Goal: Information Seeking & Learning: Compare options

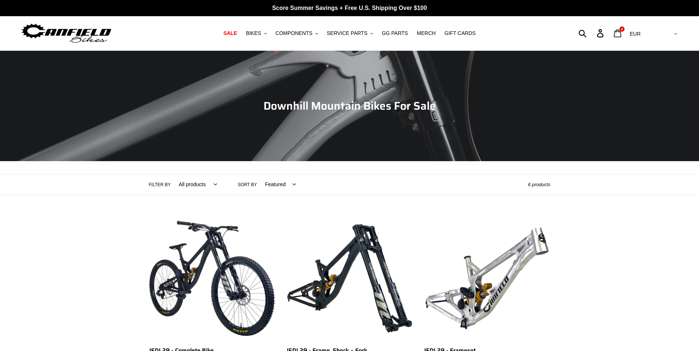
click at [621, 36] on icon at bounding box center [617, 33] width 8 height 8
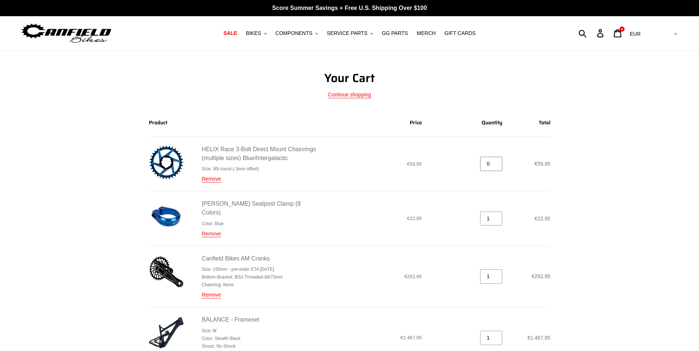
type input "0"
click at [498, 166] on input "0" at bounding box center [491, 164] width 22 height 14
type input "0"
click at [498, 218] on input "0" at bounding box center [491, 219] width 22 height 14
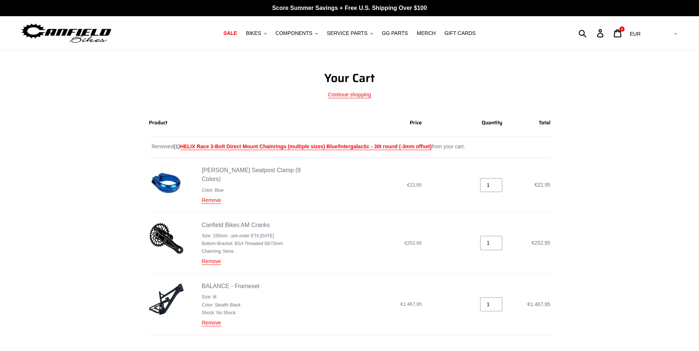
type input "0"
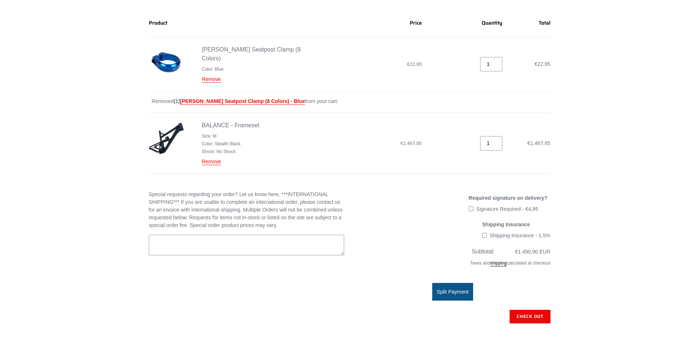
scroll to position [111, 0]
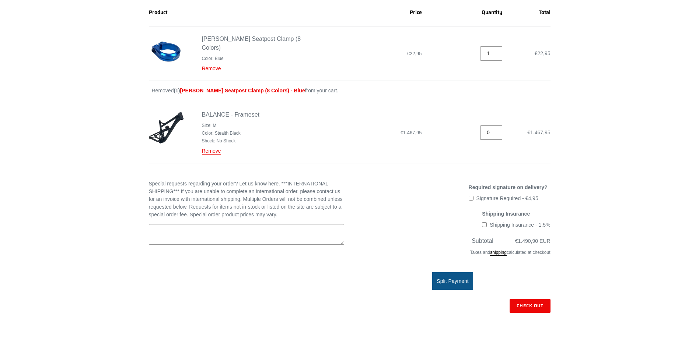
type input "0"
click at [496, 132] on input "0" at bounding box center [491, 133] width 22 height 14
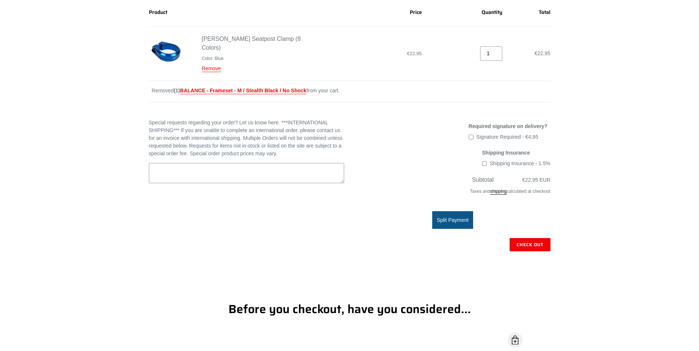
type input "0"
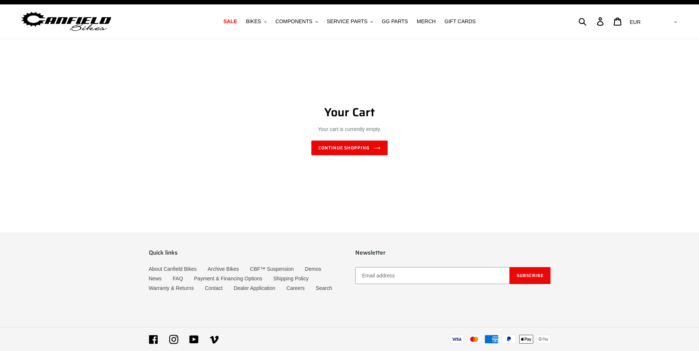
scroll to position [0, 0]
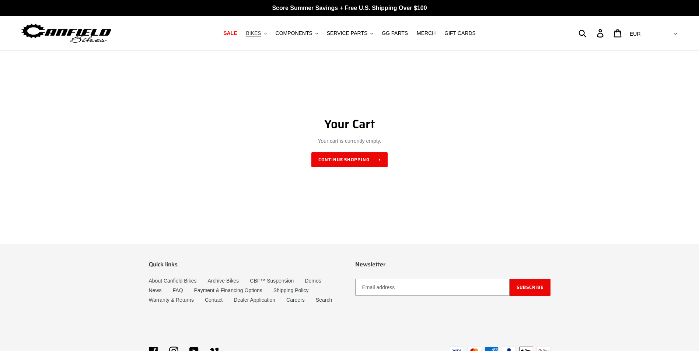
click at [270, 33] on button "BIKES .cls-1{fill:#231f20}" at bounding box center [256, 33] width 28 height 10
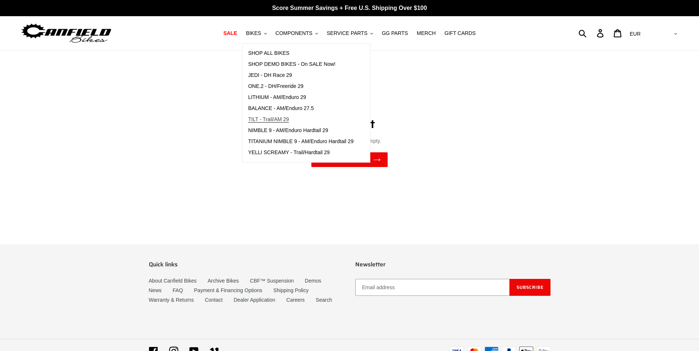
click at [285, 121] on span "TILT - Trail/AM 29" at bounding box center [268, 119] width 41 height 6
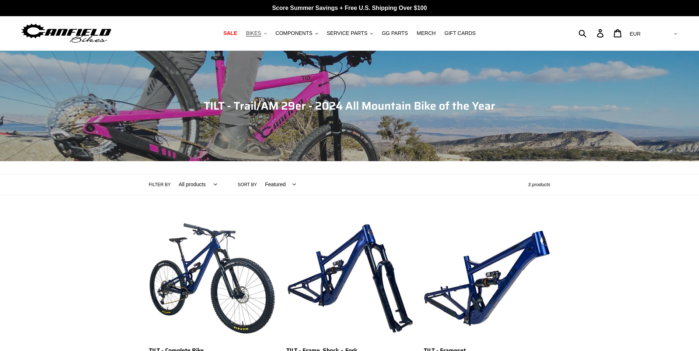
click at [270, 32] on button "BIKES .cls-1{fill:#231f20}" at bounding box center [256, 33] width 28 height 10
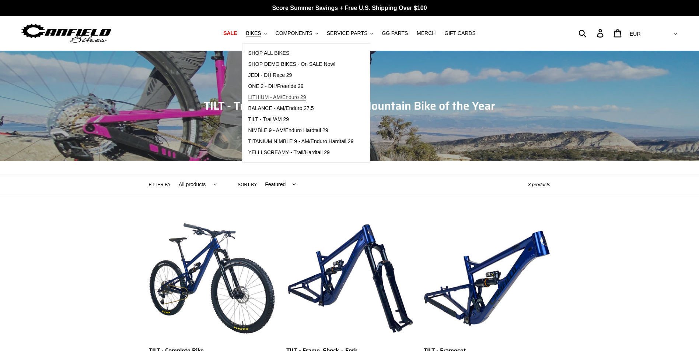
click at [299, 98] on span "LITHIUM - AM/Enduro 29" at bounding box center [277, 97] width 58 height 6
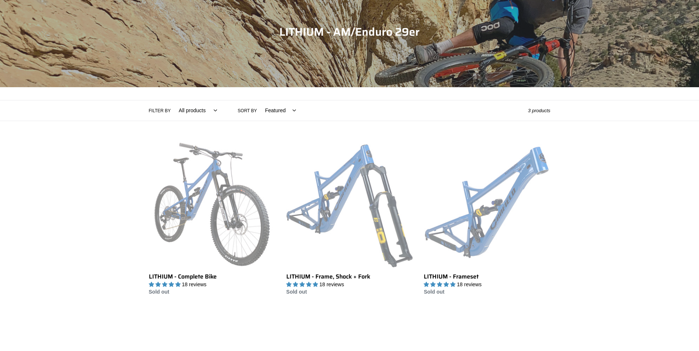
scroll to position [74, 0]
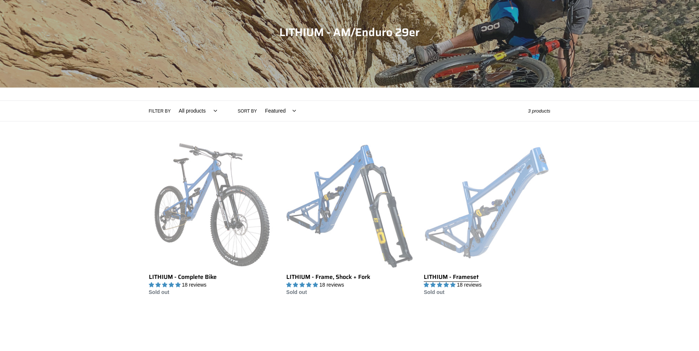
click at [487, 210] on link "LITHIUM - Frameset" at bounding box center [487, 219] width 126 height 155
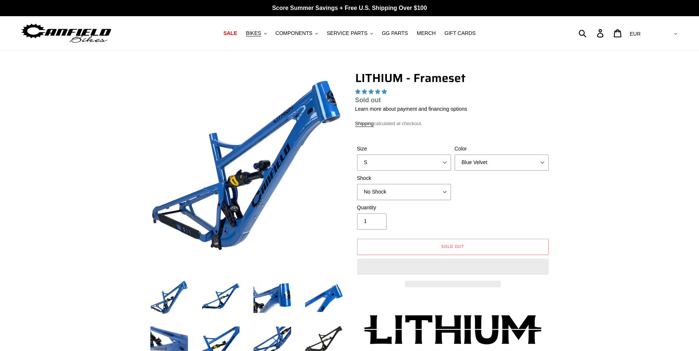
select select "highest-rating"
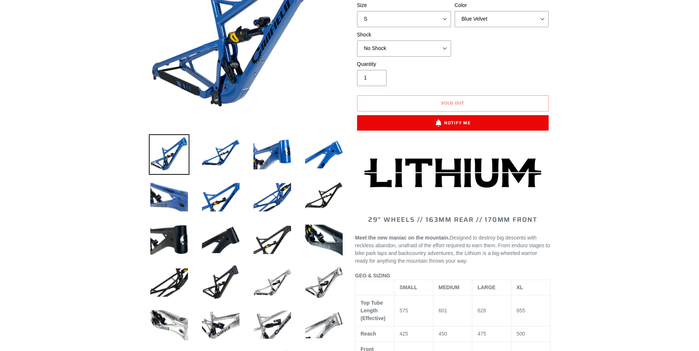
scroll to position [147, 0]
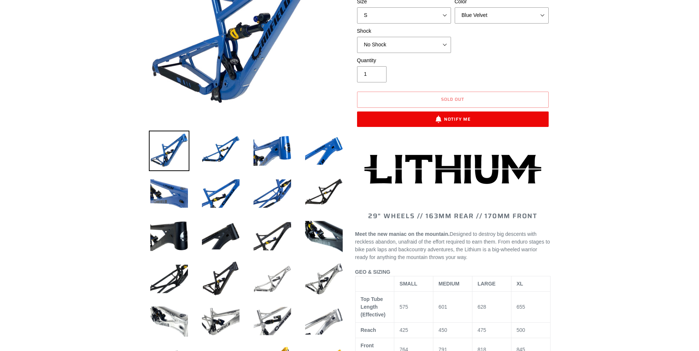
click at [265, 288] on img at bounding box center [272, 279] width 41 height 41
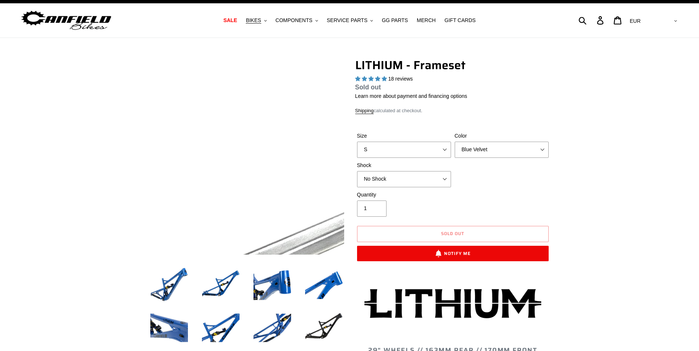
scroll to position [0, 0]
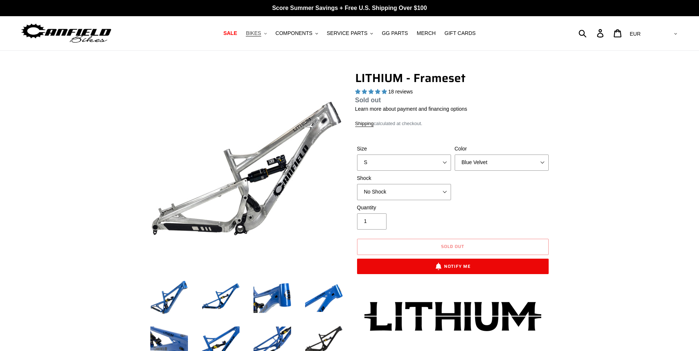
click at [270, 33] on button "BIKES .cls-1{fill:#231f20}" at bounding box center [256, 33] width 28 height 10
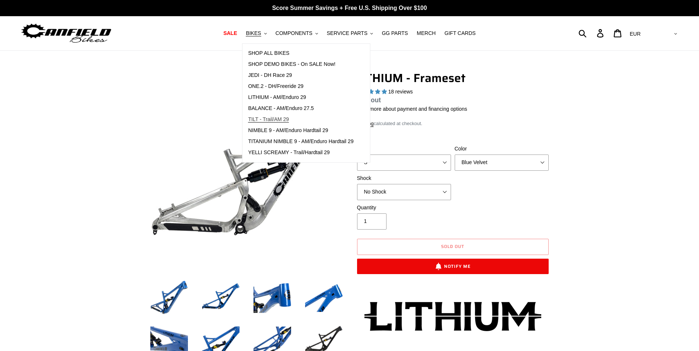
click at [277, 120] on span "TILT - Trail/AM 29" at bounding box center [268, 119] width 41 height 6
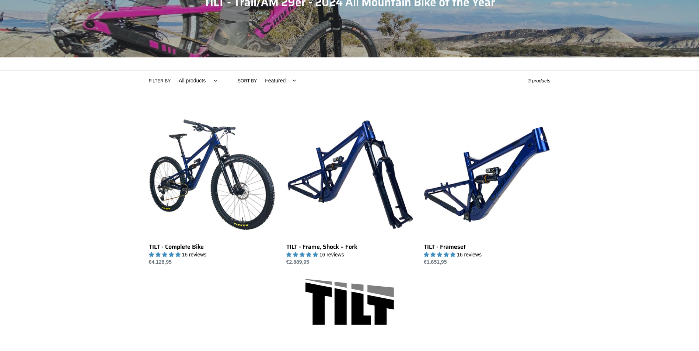
scroll to position [111, 0]
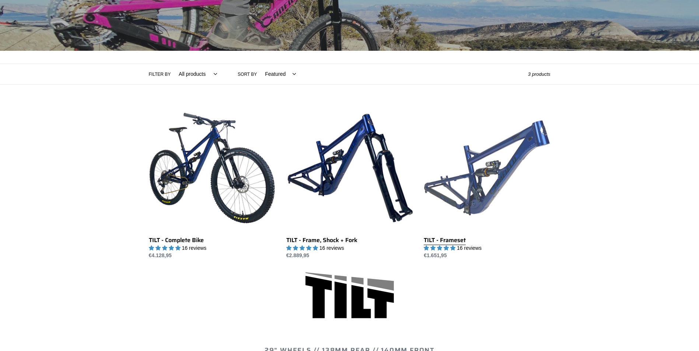
click at [452, 174] on link "TILT - Frameset" at bounding box center [487, 182] width 126 height 155
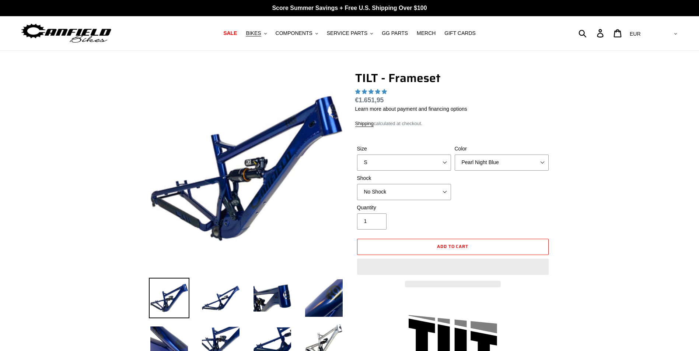
scroll to position [132, 0]
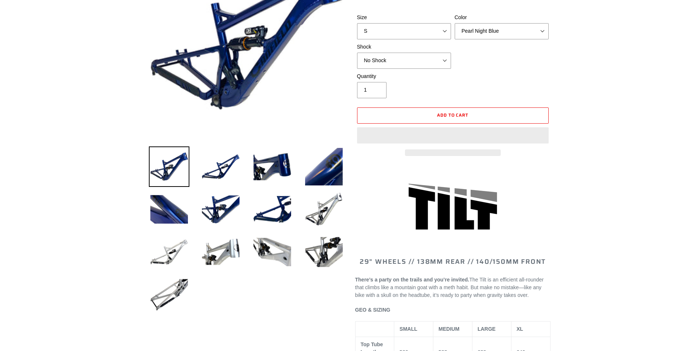
select select "highest-rating"
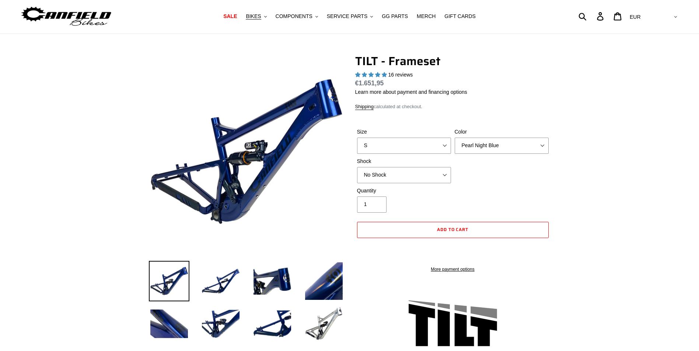
scroll to position [0, 0]
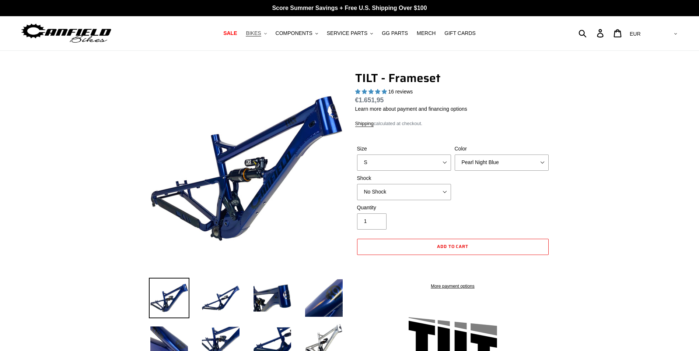
click at [269, 32] on button "BIKES .cls-1{fill:#231f20}" at bounding box center [256, 33] width 28 height 10
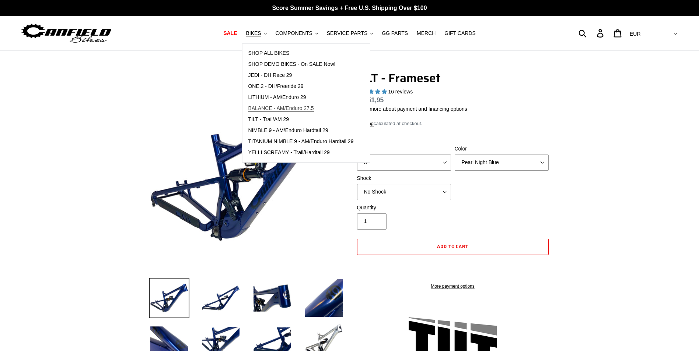
click at [283, 107] on span "BALANCE - AM/Enduro 27.5" at bounding box center [281, 108] width 66 height 6
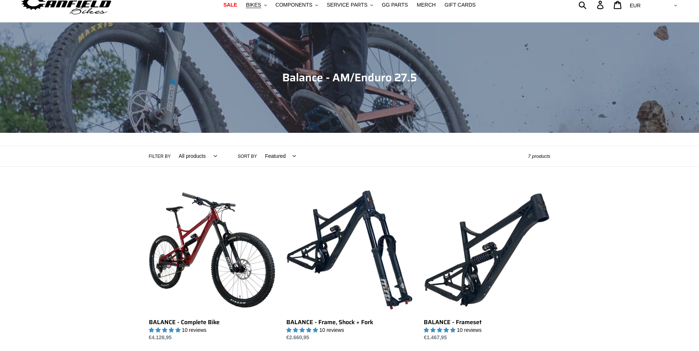
scroll to position [37, 0]
